Goal: Find specific page/section: Find specific page/section

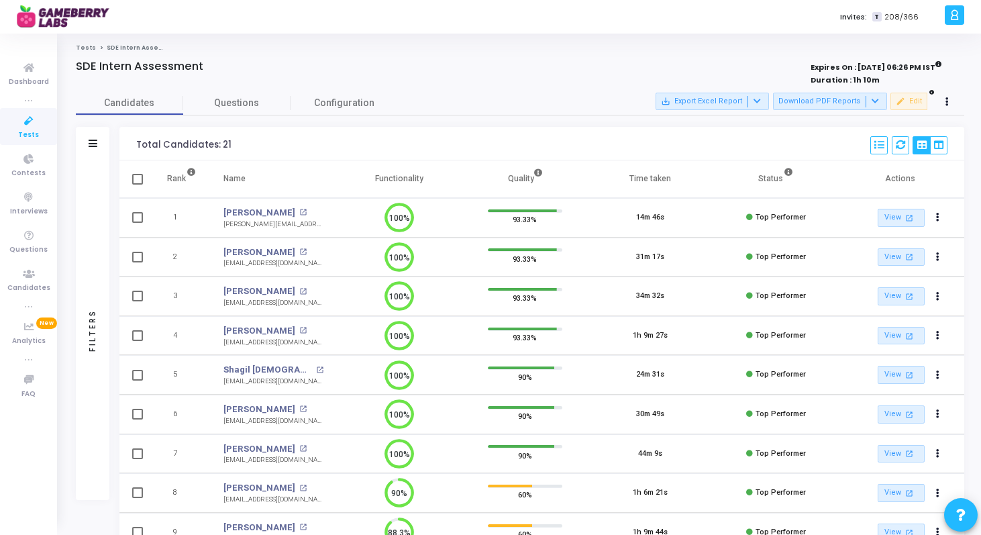
click at [40, 127] on icon at bounding box center [29, 121] width 28 height 17
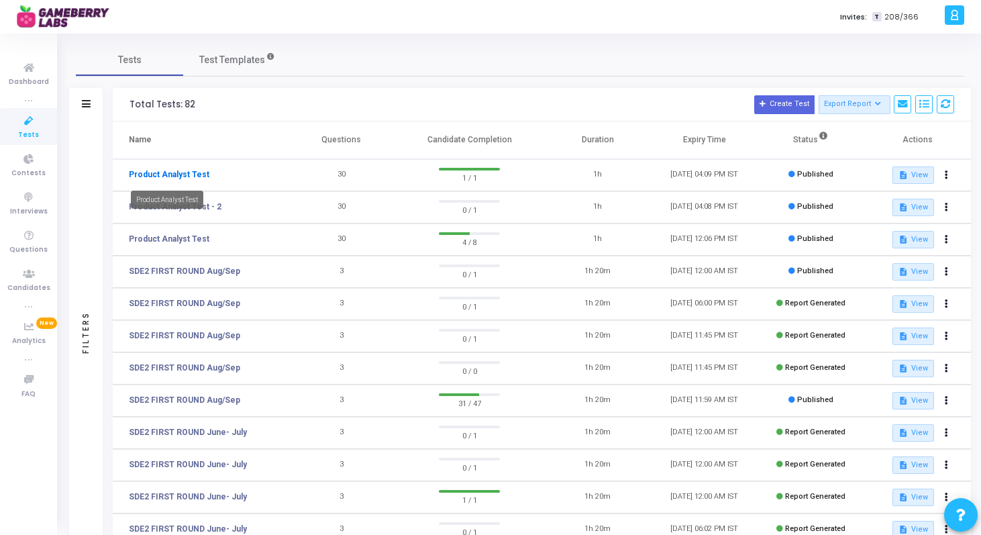
click at [177, 173] on link "Product Analyst Test" at bounding box center [169, 174] width 80 height 12
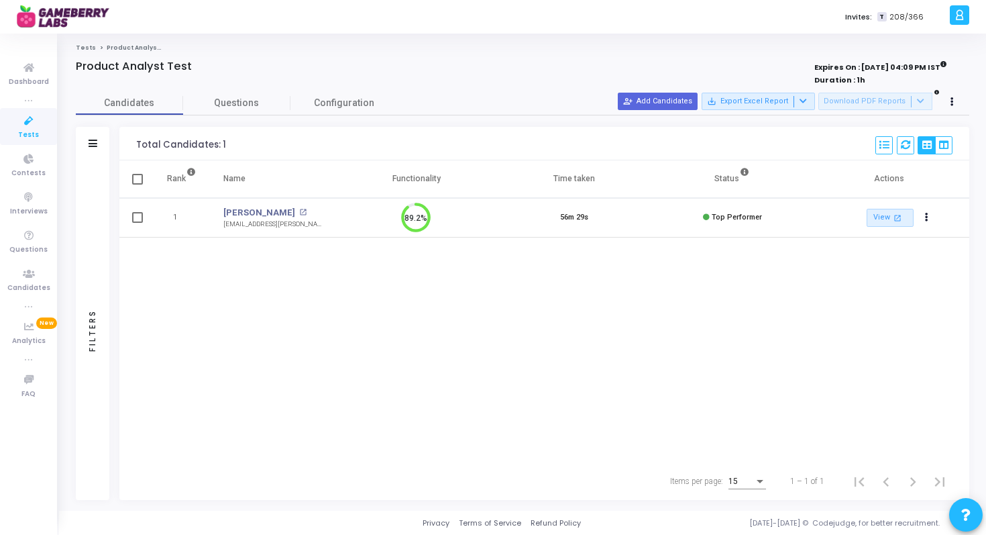
click at [30, 127] on icon at bounding box center [29, 121] width 28 height 17
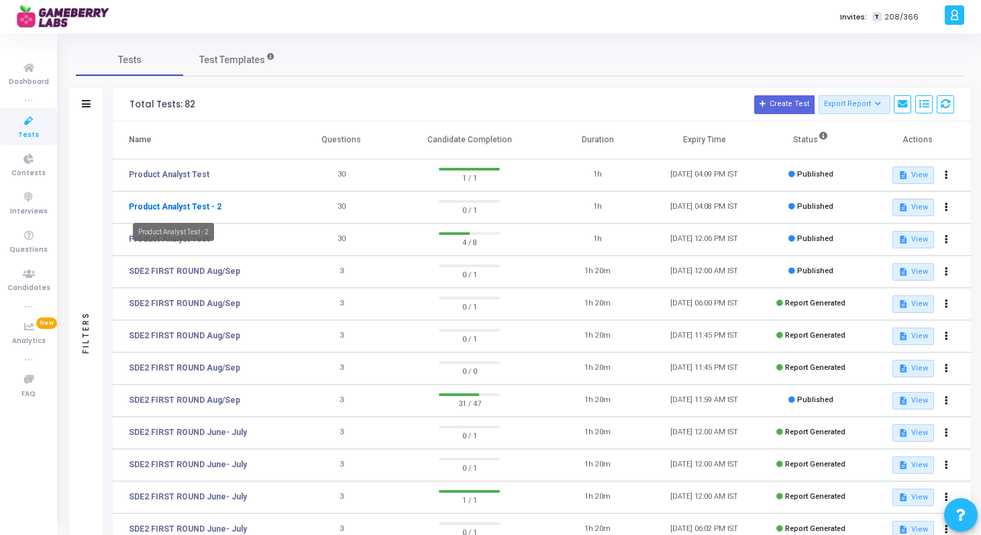
click at [211, 207] on link "Product Analyst Test - 2" at bounding box center [175, 207] width 93 height 12
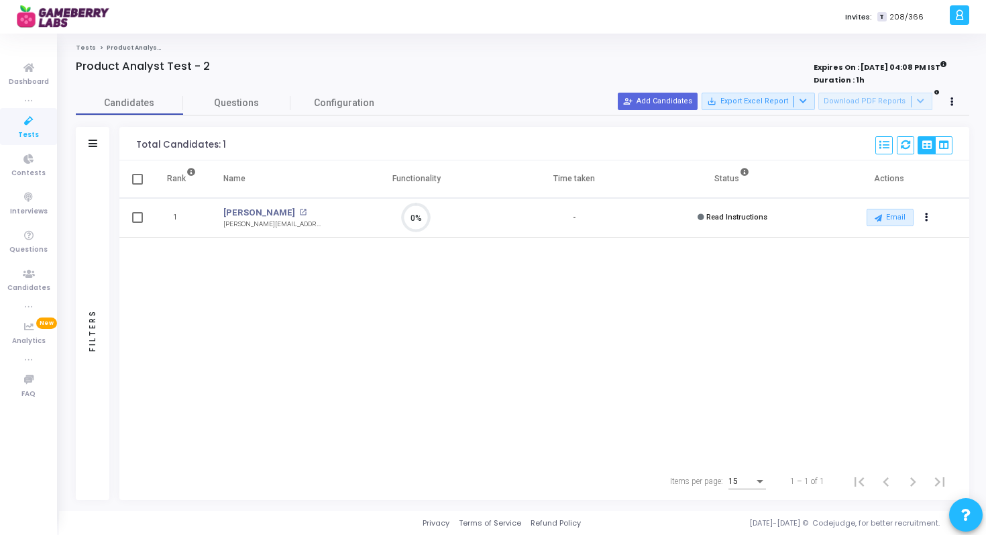
click at [27, 118] on icon at bounding box center [29, 121] width 28 height 17
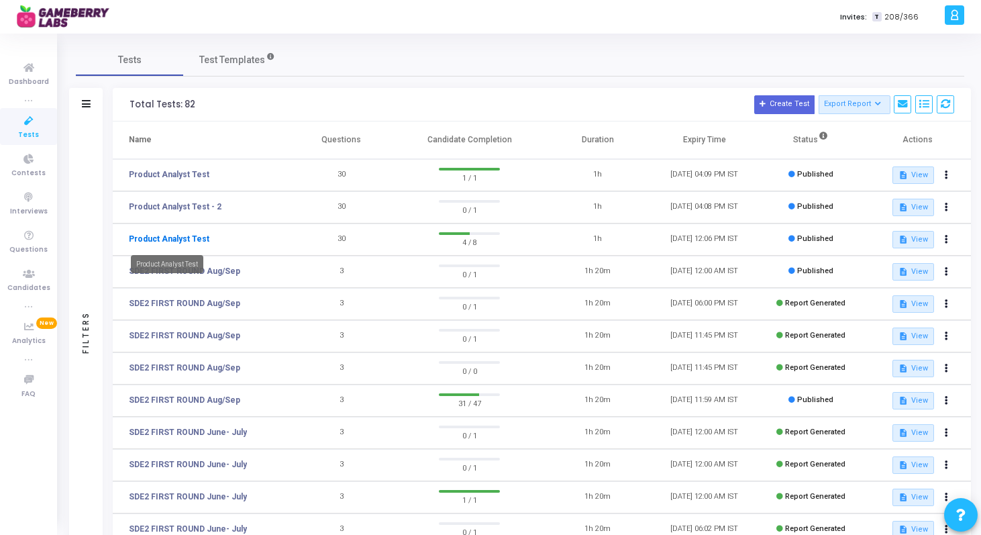
click at [185, 241] on link "Product Analyst Test" at bounding box center [169, 239] width 80 height 12
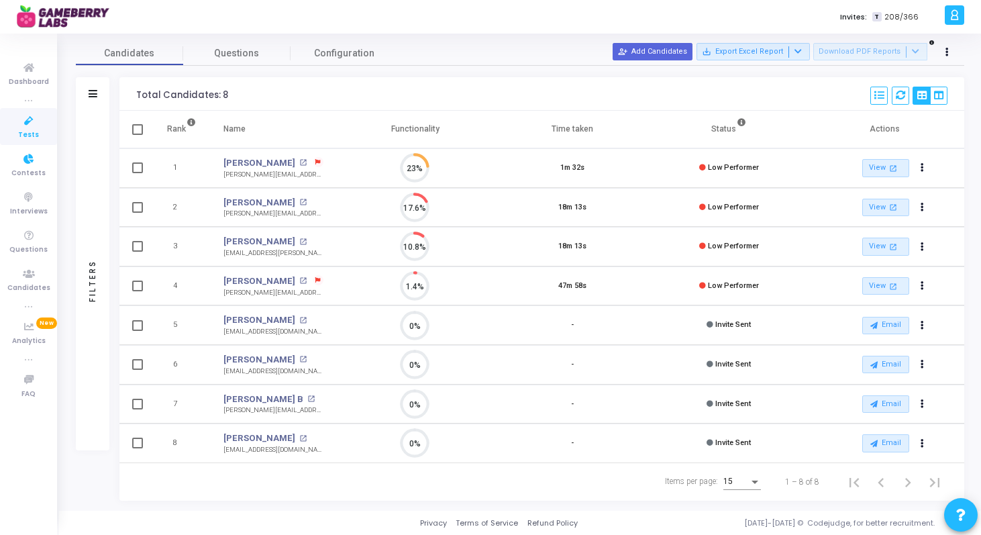
click at [36, 125] on icon at bounding box center [29, 121] width 28 height 17
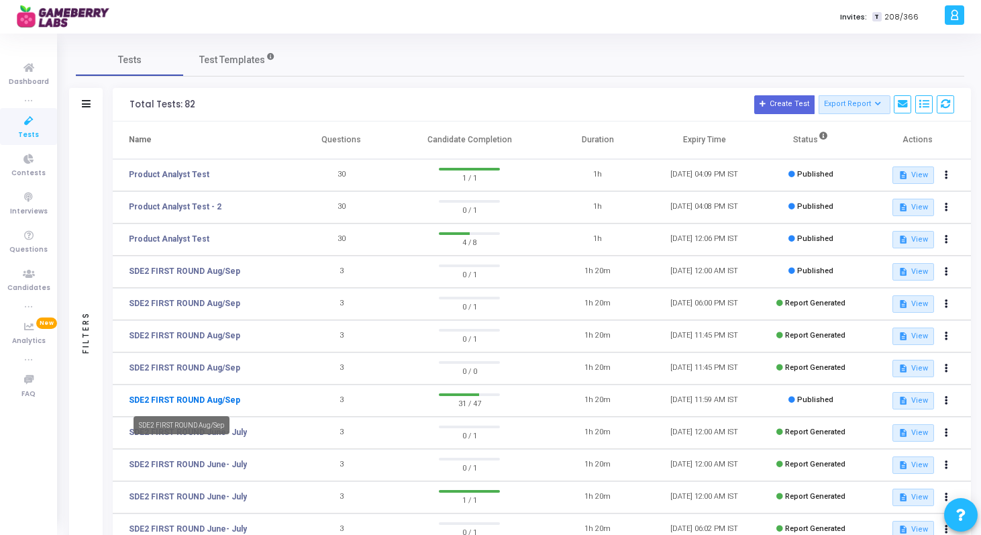
click at [200, 398] on link "SDE2 FIRST ROUND Aug/Sep" at bounding box center [184, 400] width 111 height 12
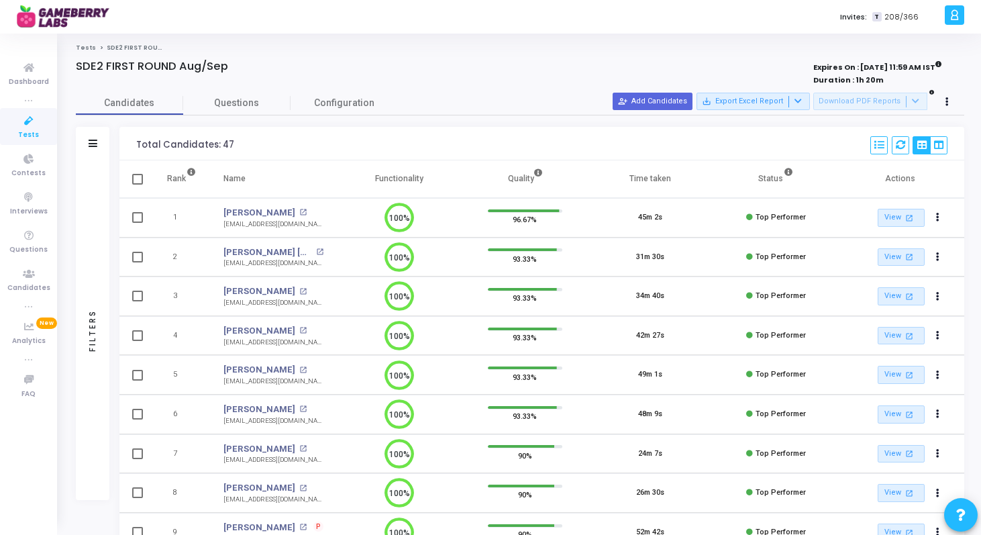
scroll to position [325, 0]
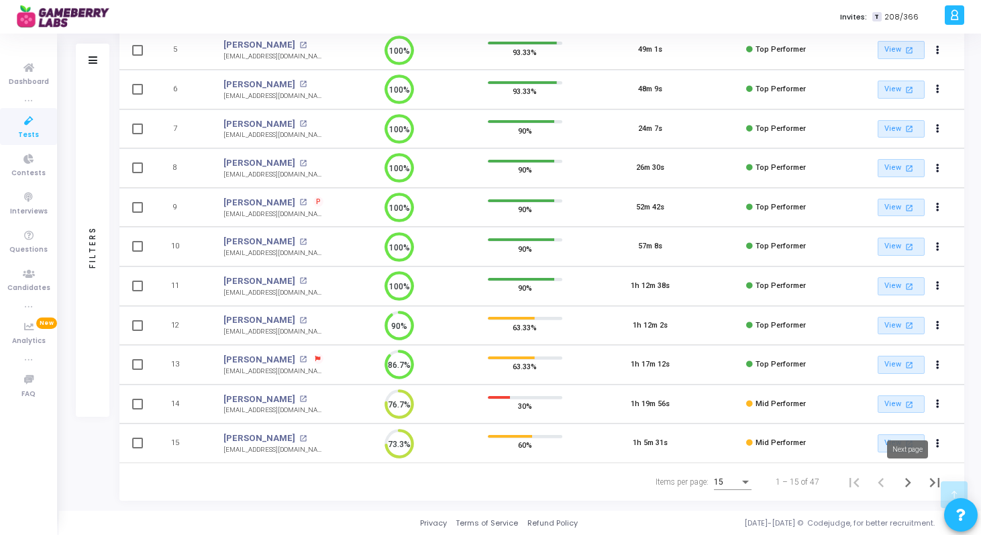
click at [904, 477] on icon "Next page" at bounding box center [907, 482] width 19 height 19
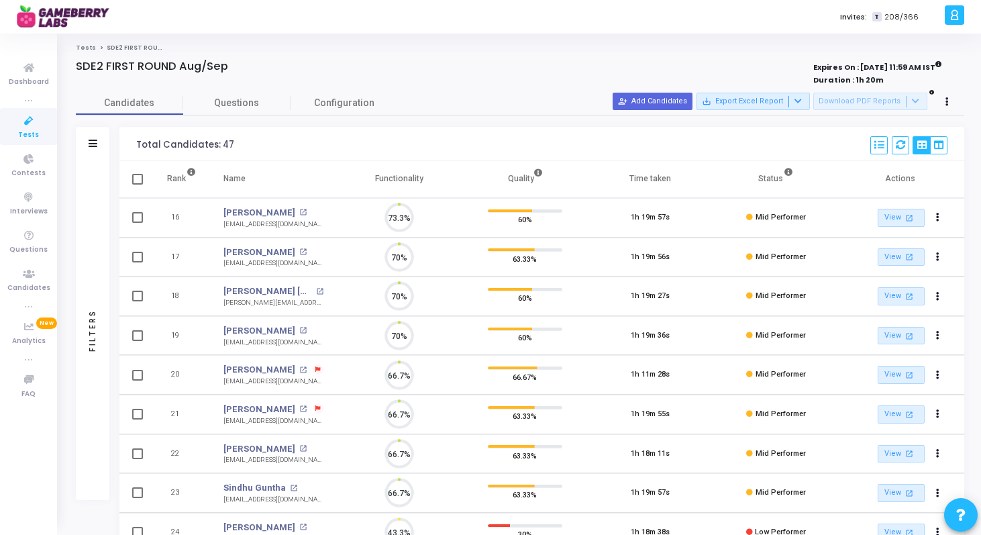
scroll to position [28, 34]
